Goal: Task Accomplishment & Management: Manage account settings

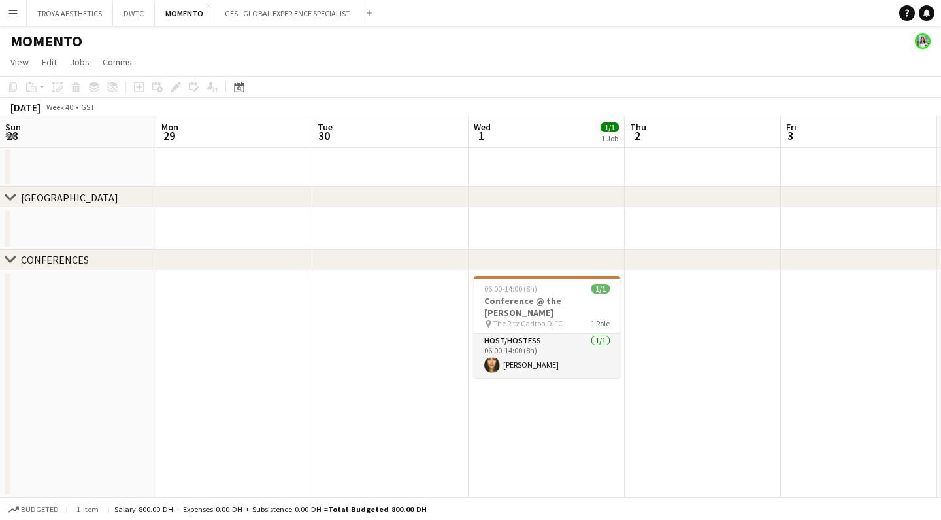
scroll to position [0, 271]
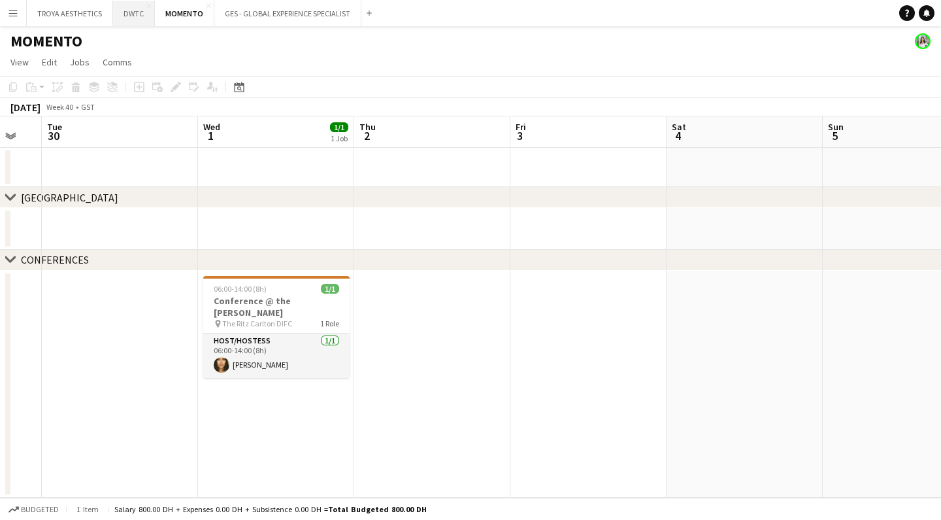
click at [128, 12] on button "DWTC Close" at bounding box center [134, 13] width 42 height 25
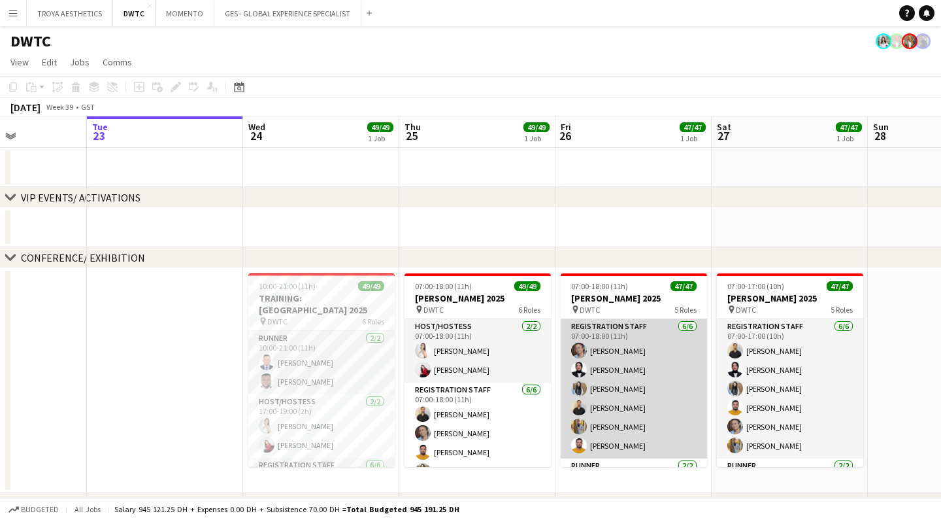
scroll to position [0, 399]
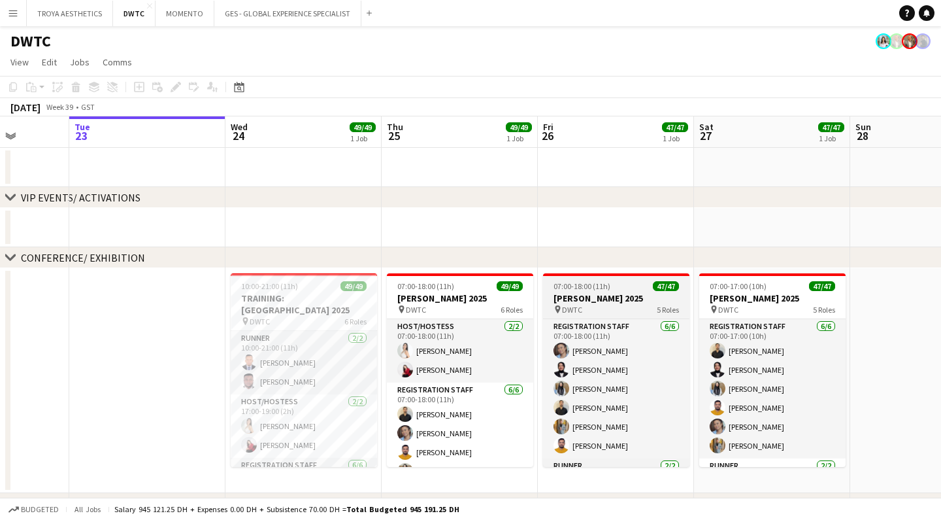
click at [620, 286] on div "07:00-18:00 (11h) 47/47" at bounding box center [616, 286] width 146 height 10
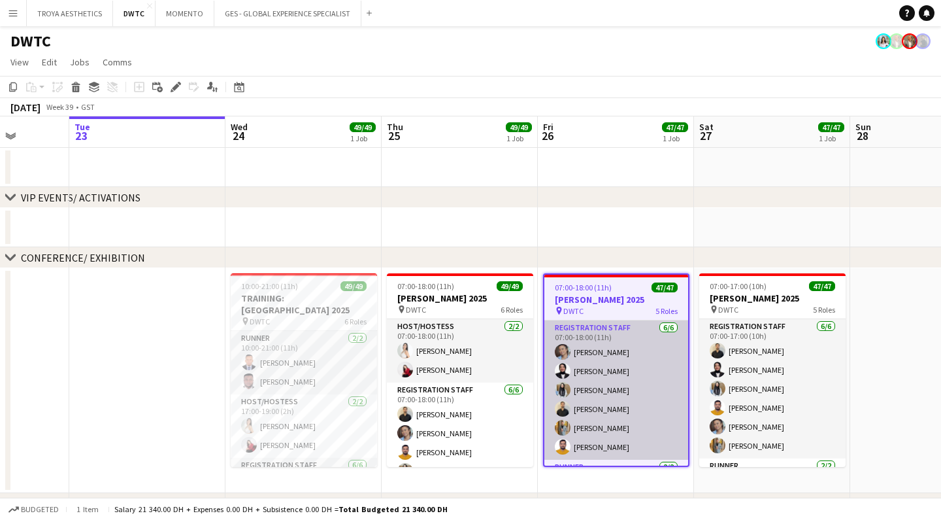
click at [601, 342] on app-card-role "Registration Staff [DATE] 07:00-18:00 (11h) [PERSON_NAME] Fotima Naimova [PERSO…" at bounding box center [616, 389] width 144 height 139
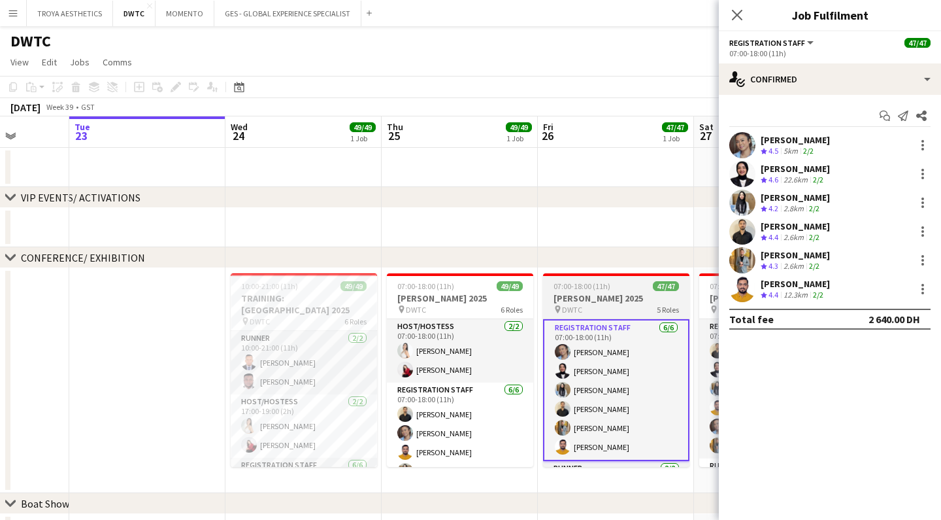
click at [613, 304] on div "pin DWTC 5 Roles" at bounding box center [616, 309] width 146 height 10
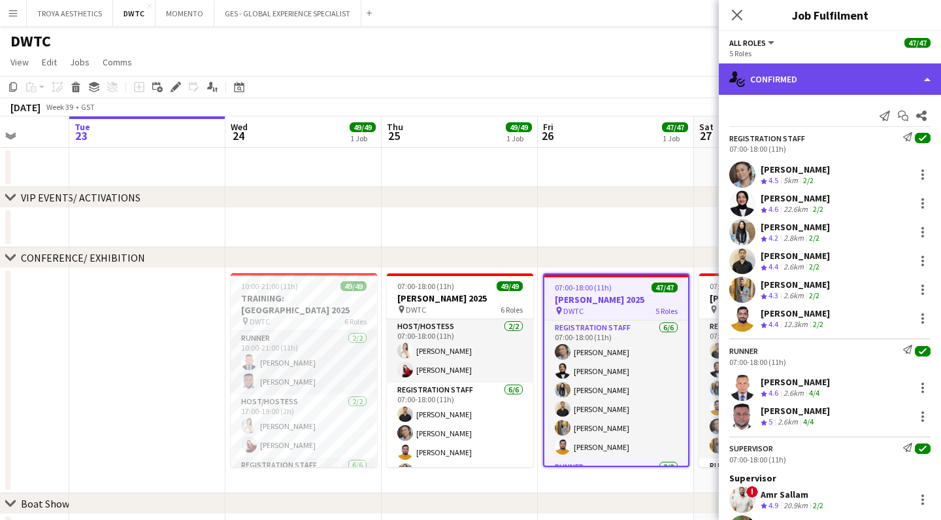
click at [834, 77] on div "single-neutral-actions-check-2 Confirmed" at bounding box center [830, 78] width 222 height 31
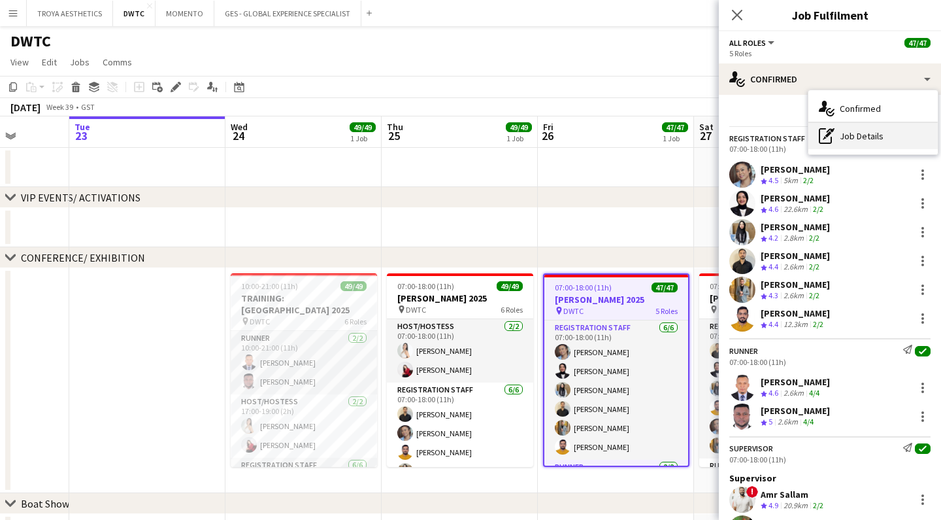
click at [845, 135] on div "pen-write Job Details" at bounding box center [872, 136] width 129 height 26
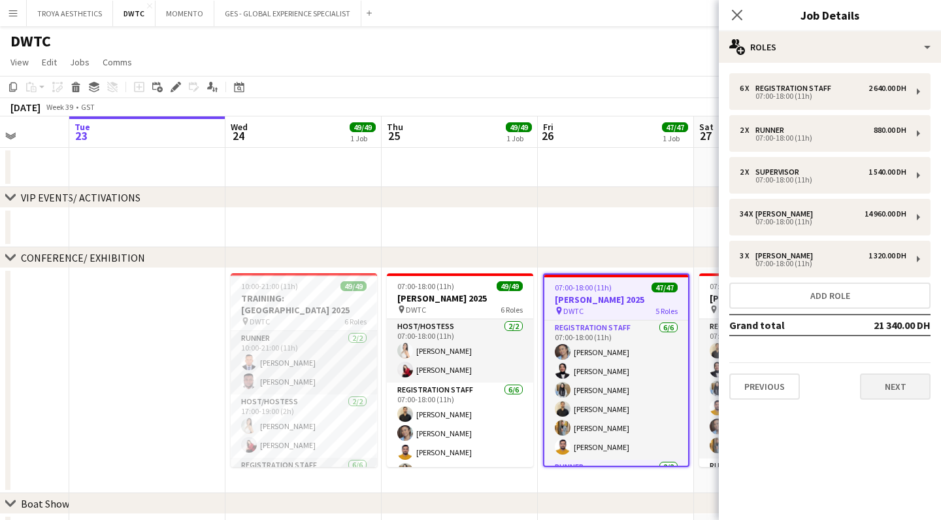
click at [875, 382] on button "Next" at bounding box center [895, 386] width 71 height 26
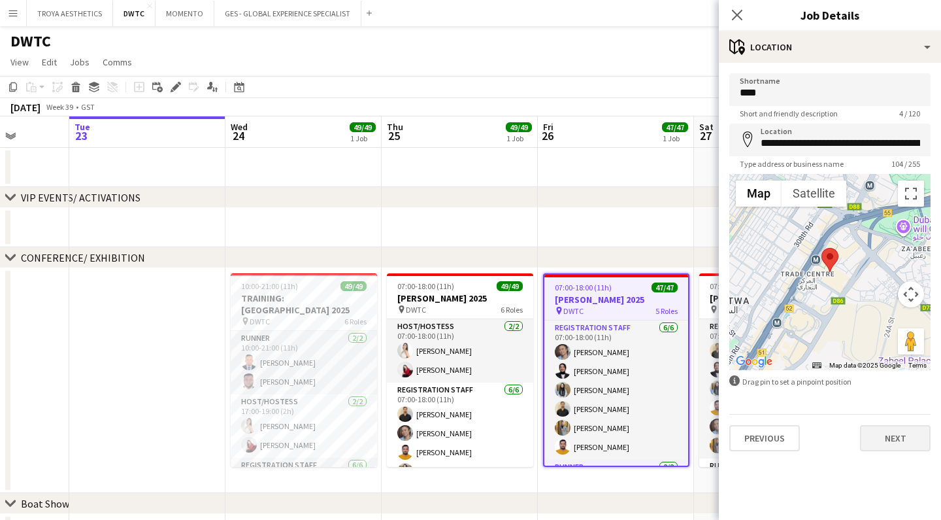
click at [884, 442] on button "Next" at bounding box center [895, 438] width 71 height 26
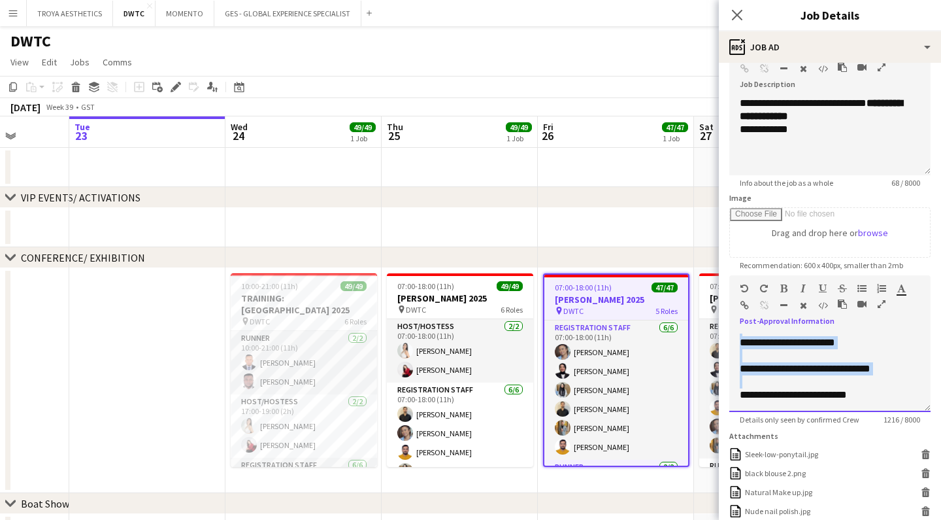
scroll to position [704, 0]
drag, startPoint x: 742, startPoint y: 341, endPoint x: 875, endPoint y: 405, distance: 147.9
click at [875, 405] on div "**********" at bounding box center [829, 372] width 201 height 78
copy div "**********"
click at [736, 20] on icon "Close pop-in" at bounding box center [737, 14] width 12 height 12
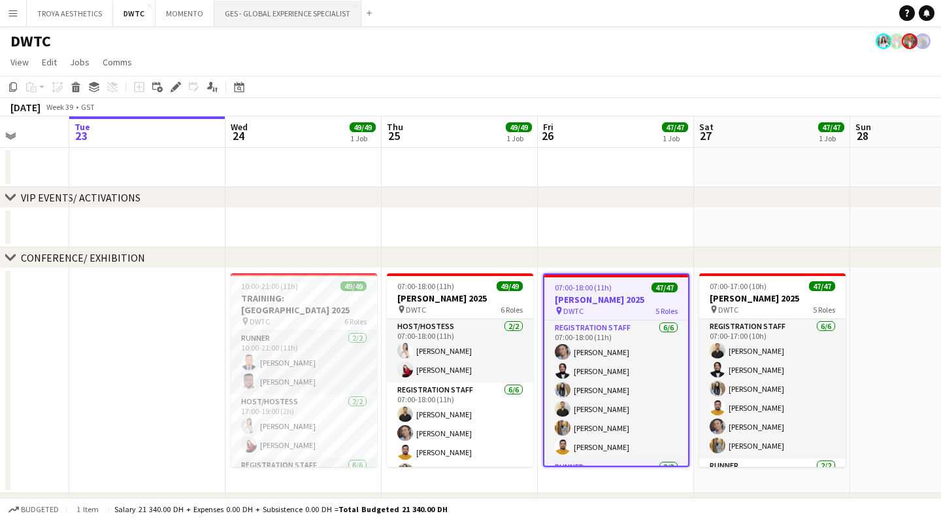
click at [250, 14] on button "GES - GLOBAL EXPERIENCE SPECIALIST Close" at bounding box center [287, 13] width 147 height 25
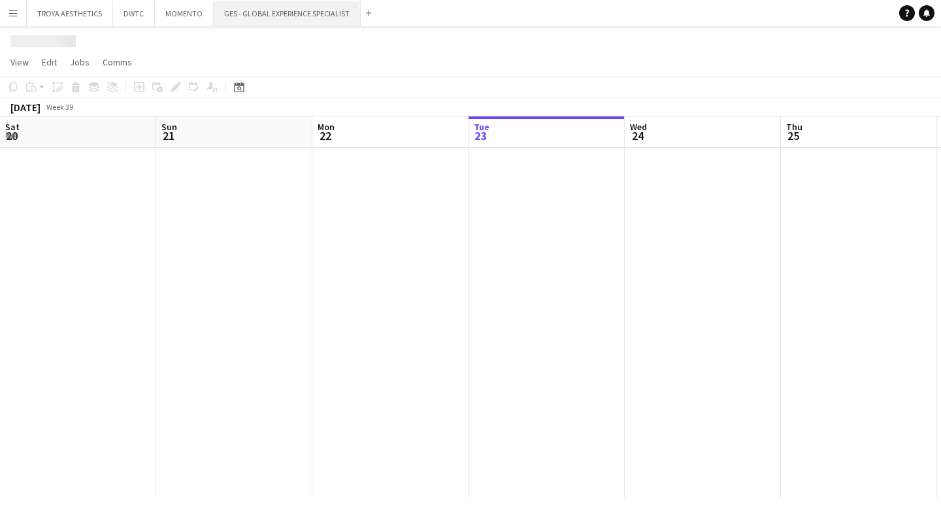
scroll to position [0, 312]
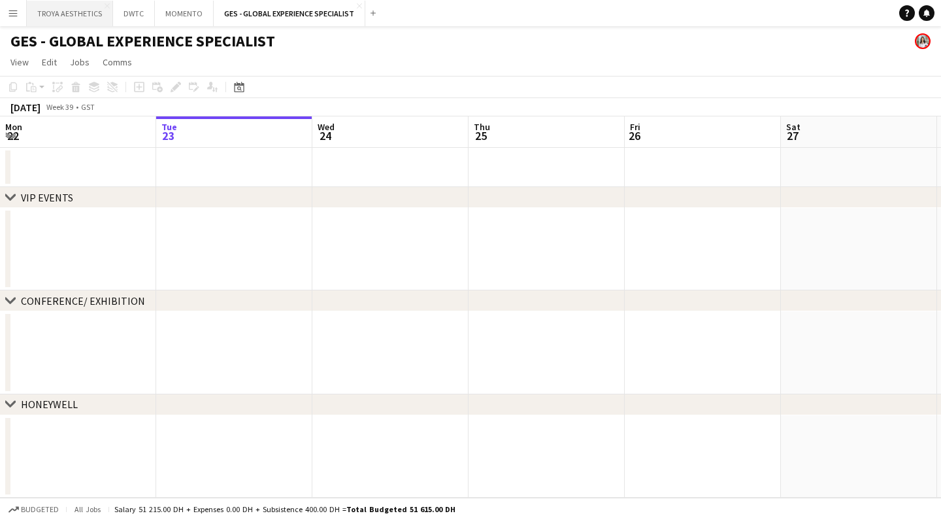
click at [57, 12] on button "TROYA AESTHETICS Close" at bounding box center [70, 13] width 86 height 25
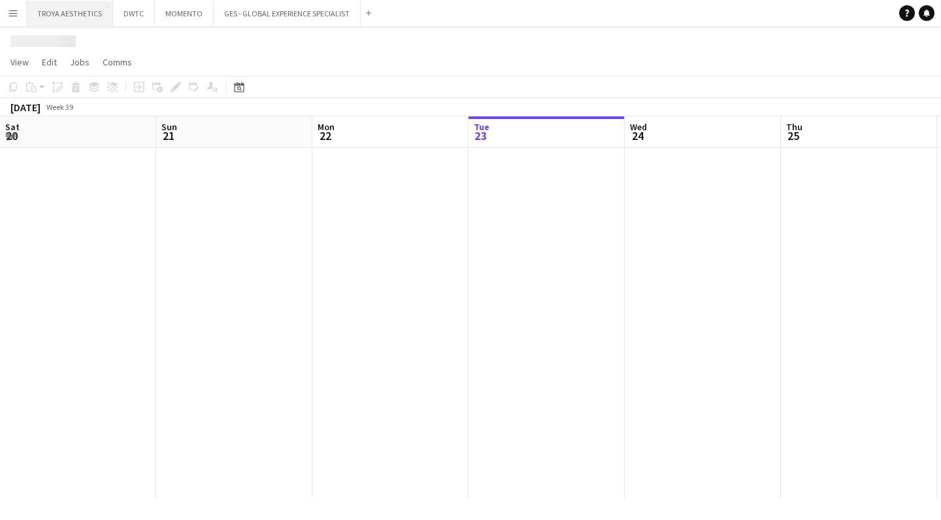
scroll to position [0, 312]
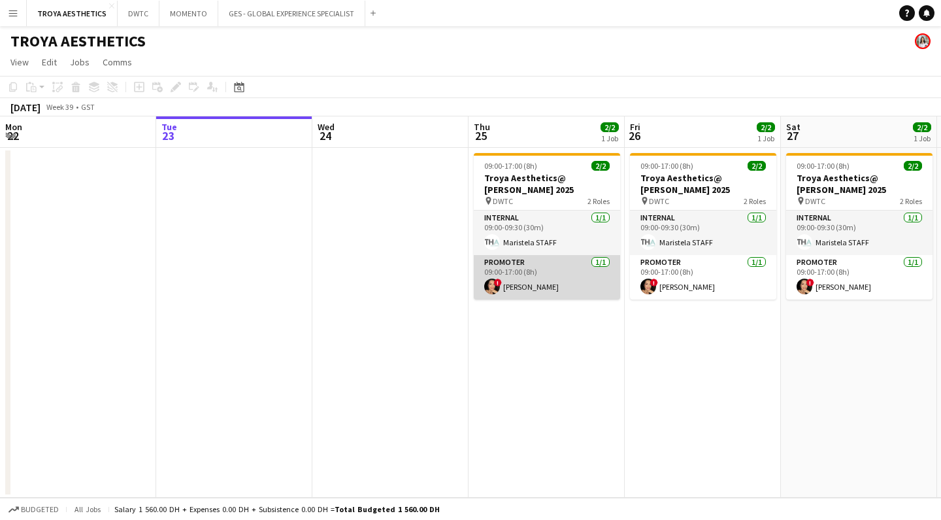
click at [539, 267] on app-card-role "Promoter [DATE] 09:00-17:00 (8h) ! [PERSON_NAME]" at bounding box center [547, 277] width 146 height 44
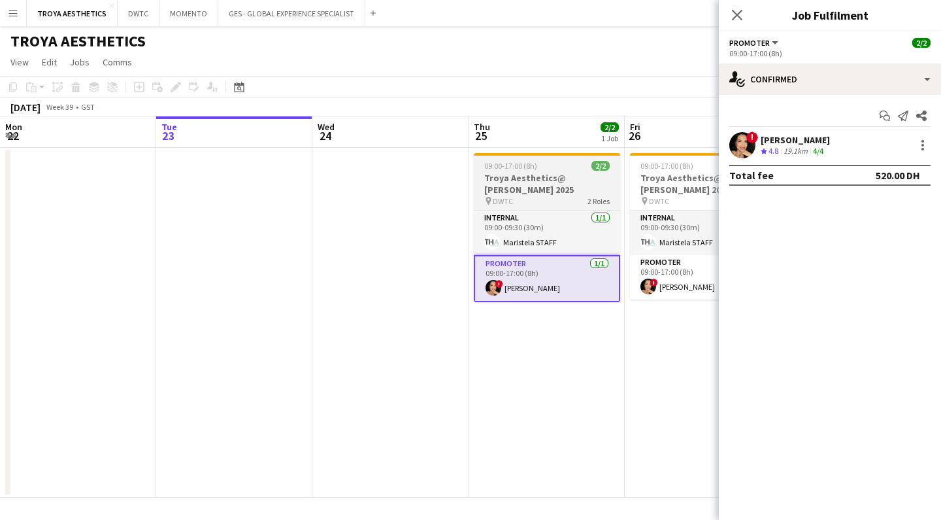
click at [524, 190] on h3 "Troya Aesthetics@ [PERSON_NAME] 2025" at bounding box center [547, 184] width 146 height 24
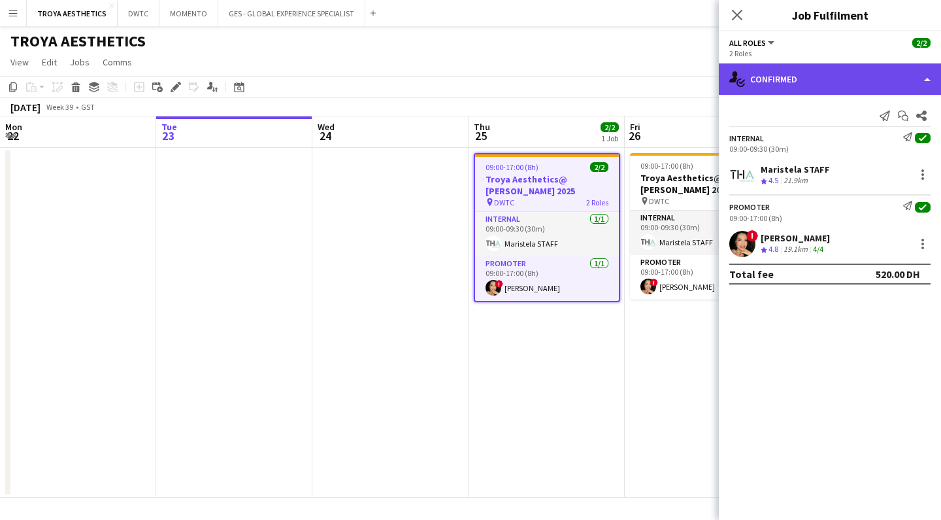
click at [813, 80] on div "single-neutral-actions-check-2 Confirmed" at bounding box center [830, 78] width 222 height 31
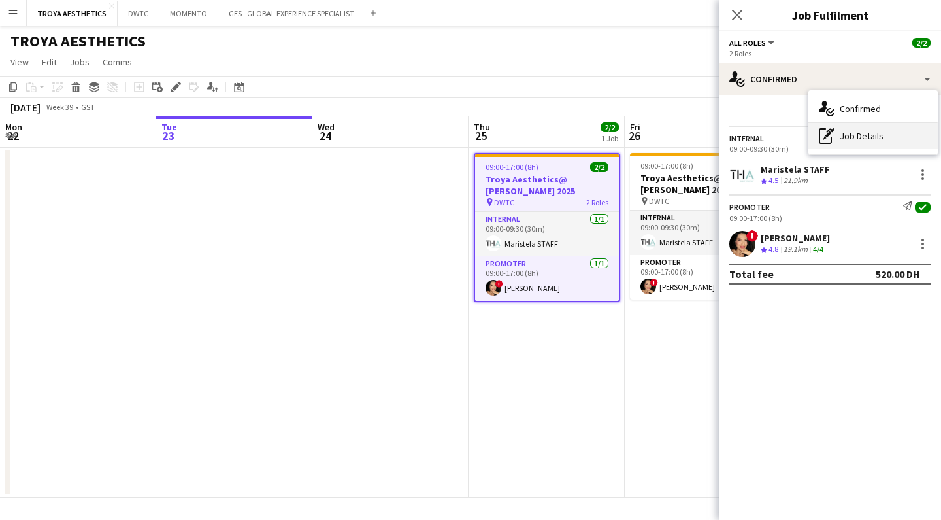
click at [852, 141] on div "pen-write Job Details" at bounding box center [872, 136] width 129 height 26
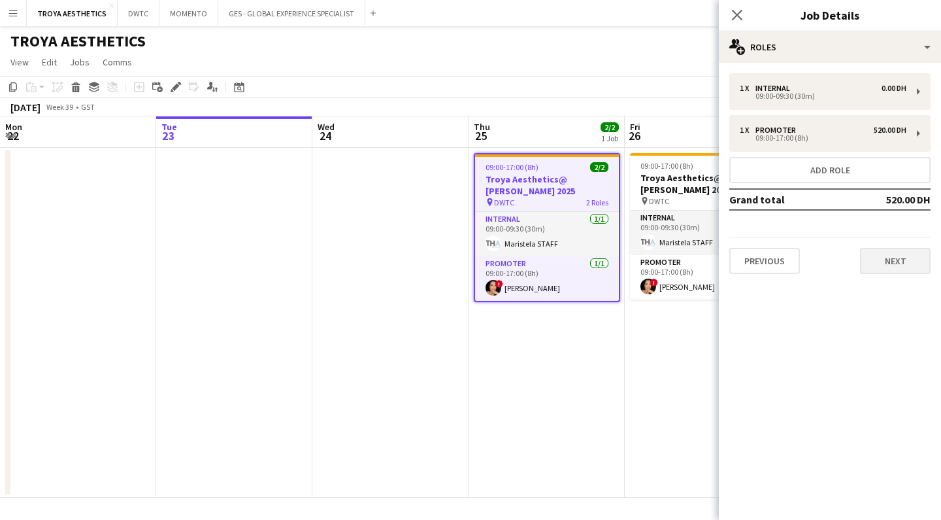
click at [895, 256] on button "Next" at bounding box center [895, 261] width 71 height 26
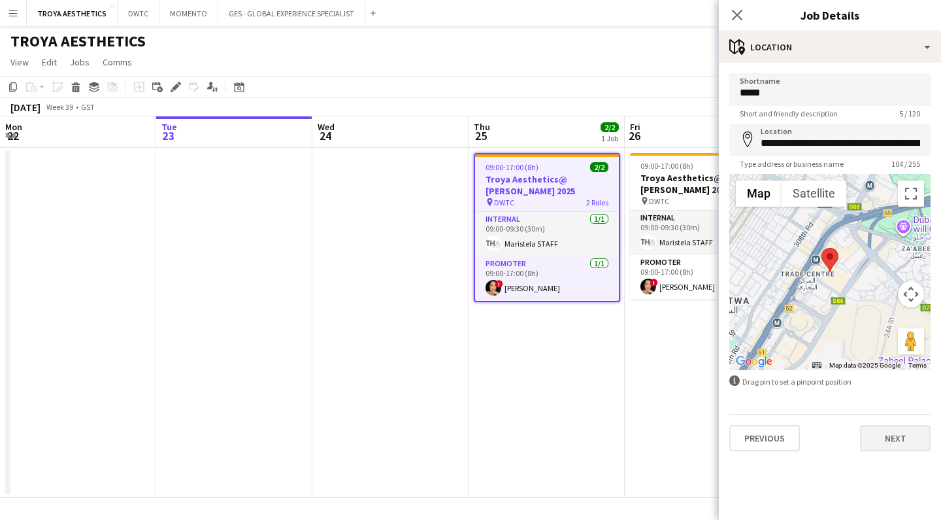
click at [904, 434] on button "Next" at bounding box center [895, 438] width 71 height 26
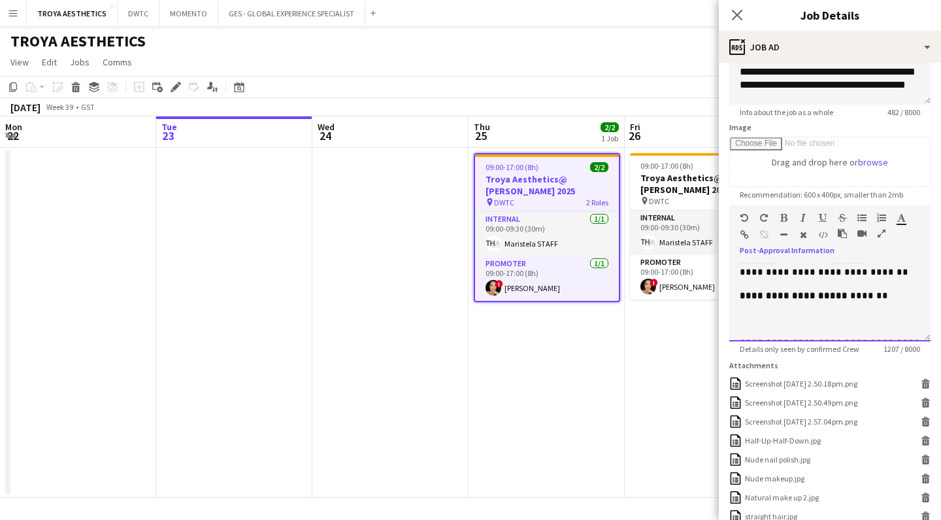
scroll to position [629, 0]
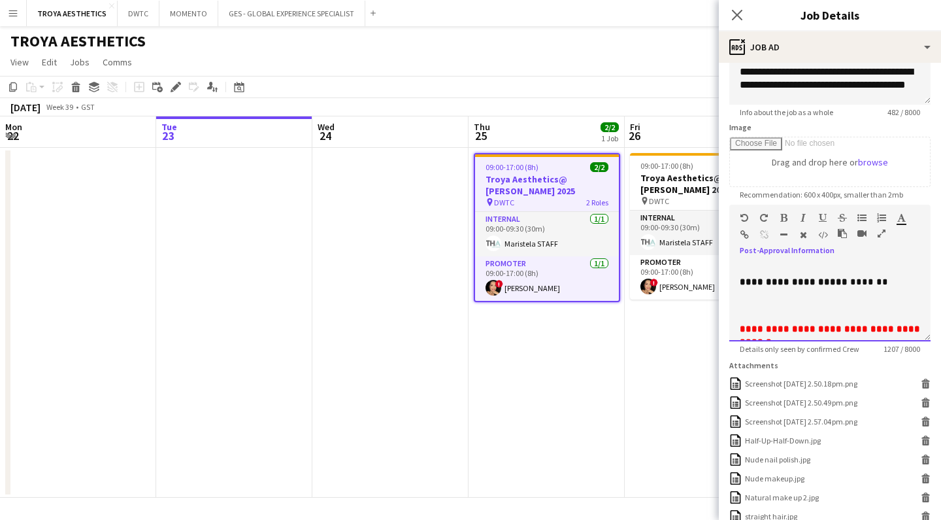
drag, startPoint x: 740, startPoint y: 278, endPoint x: 837, endPoint y: 364, distance: 129.7
click at [837, 364] on form "**********" at bounding box center [830, 280] width 222 height 725
copy div "**********"
click at [739, 16] on icon at bounding box center [737, 14] width 12 height 12
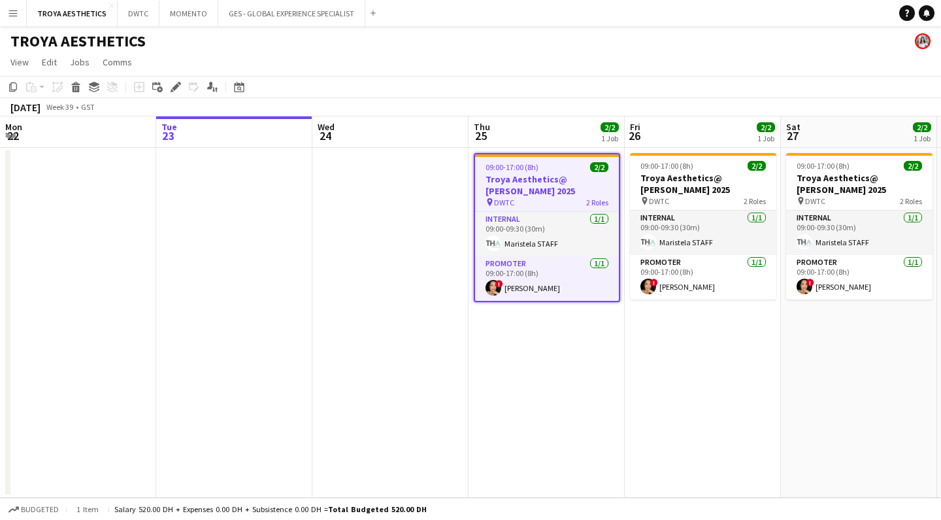
click at [673, 402] on app-date-cell "09:00-17:00 (8h) 2/2 Troya Aesthetics@ [PERSON_NAME] 2025 pin DWTC 2 Roles Inte…" at bounding box center [703, 323] width 156 height 350
